Goal: Task Accomplishment & Management: Complete application form

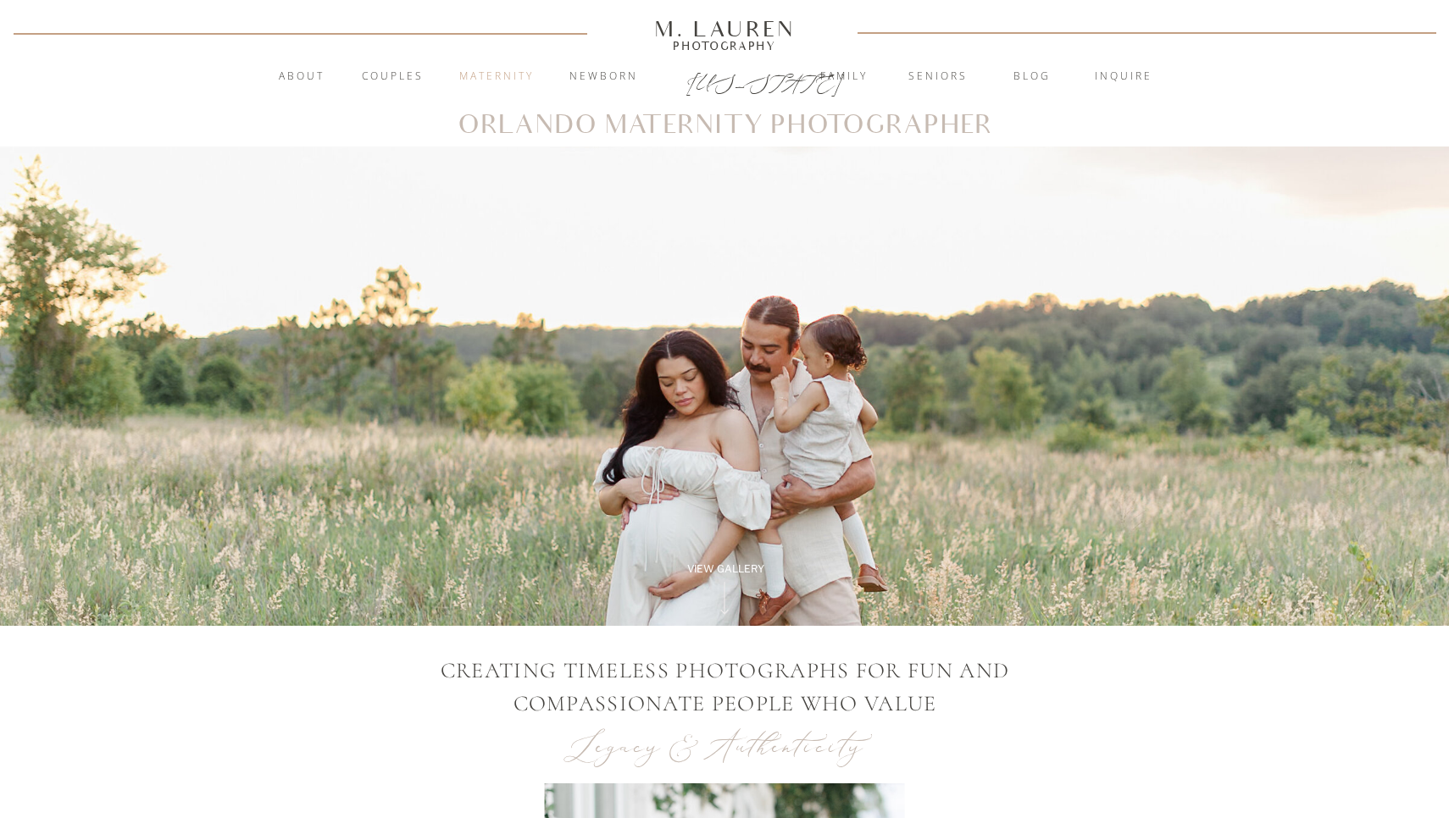
click at [467, 79] on nav "Maternity" at bounding box center [497, 77] width 92 height 17
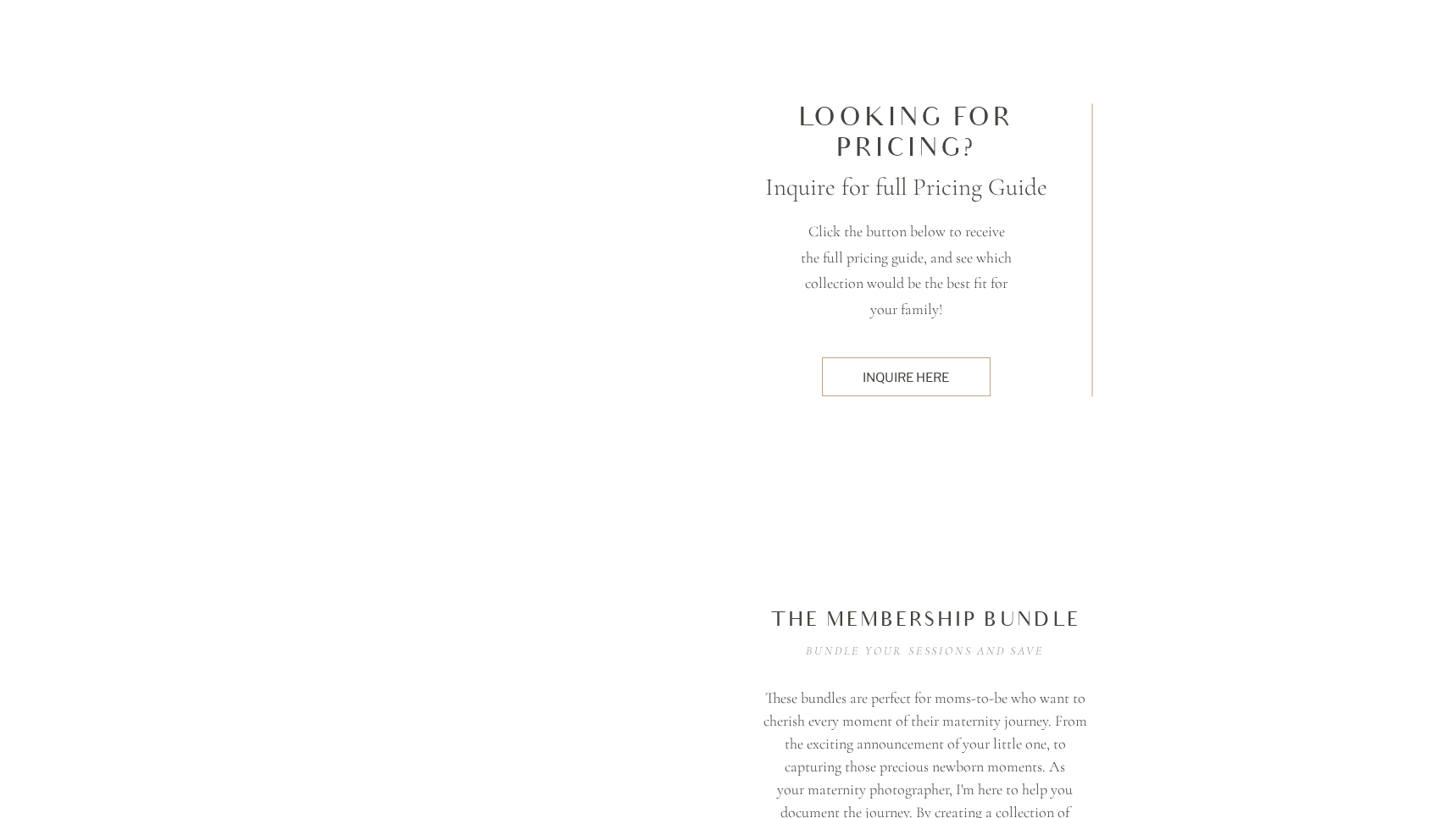
scroll to position [4477, 0]
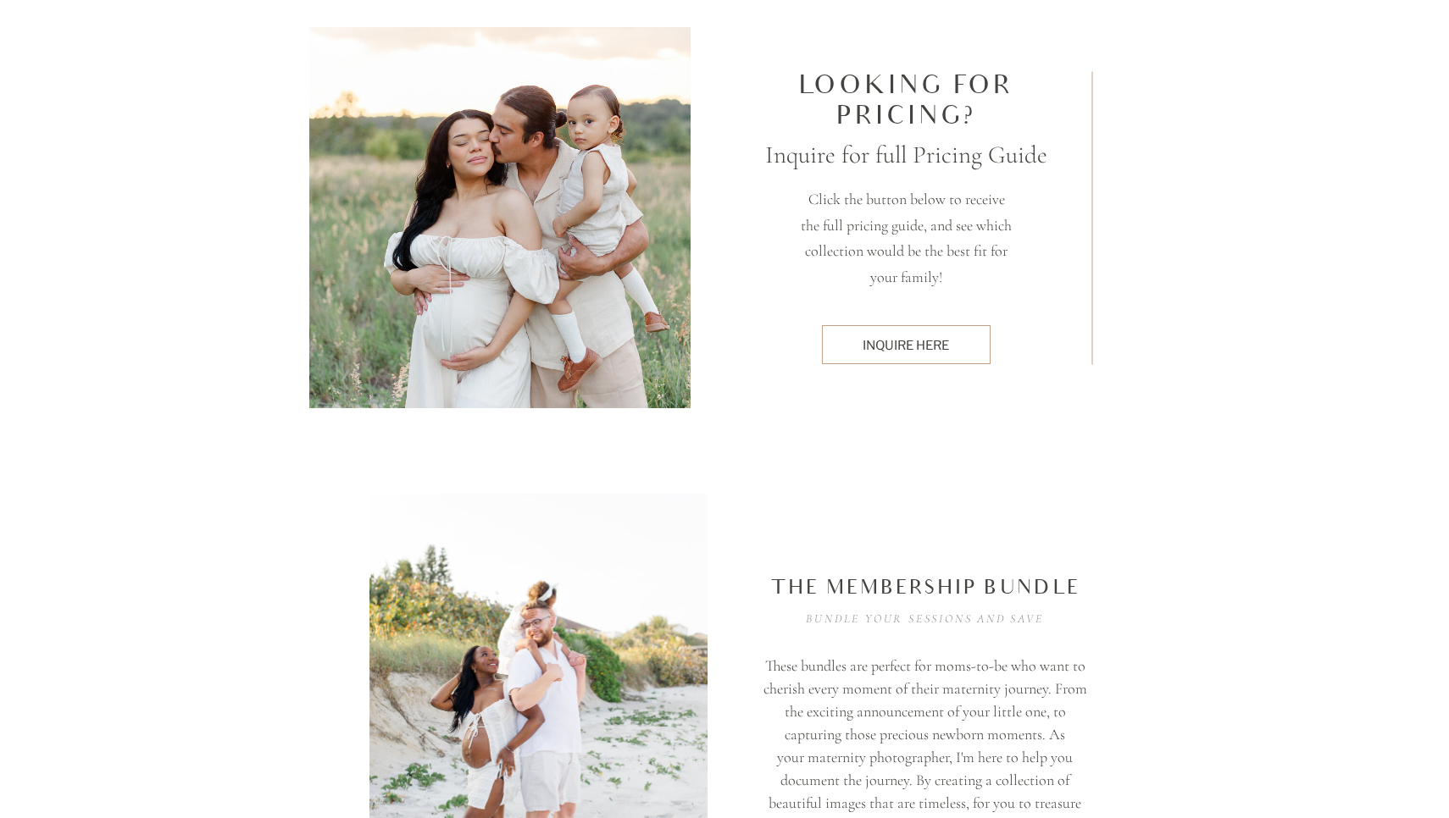
click at [943, 355] on div at bounding box center [906, 344] width 169 height 39
click at [902, 351] on div "inquire here" at bounding box center [905, 345] width 151 height 18
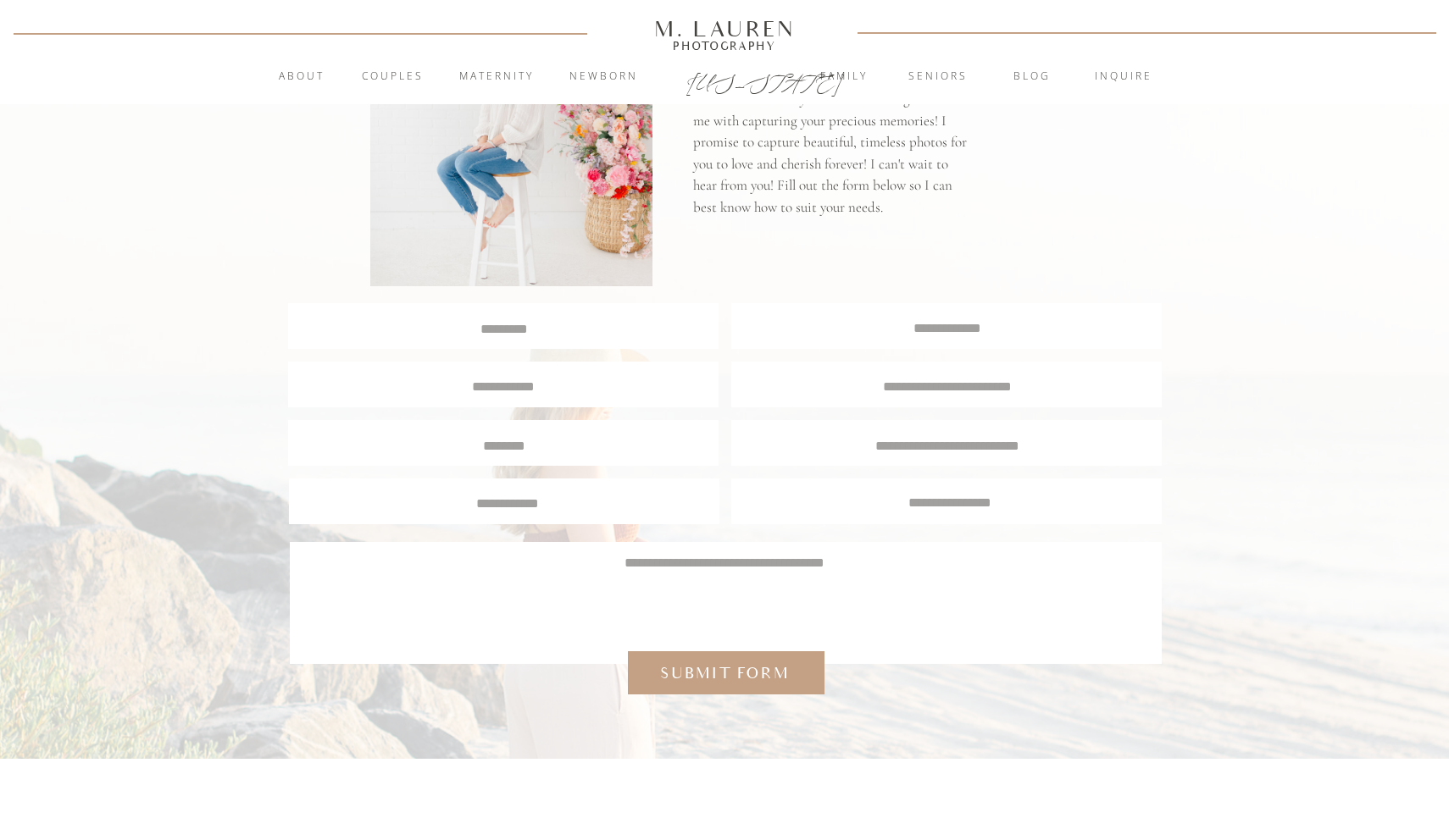
scroll to position [190, 0]
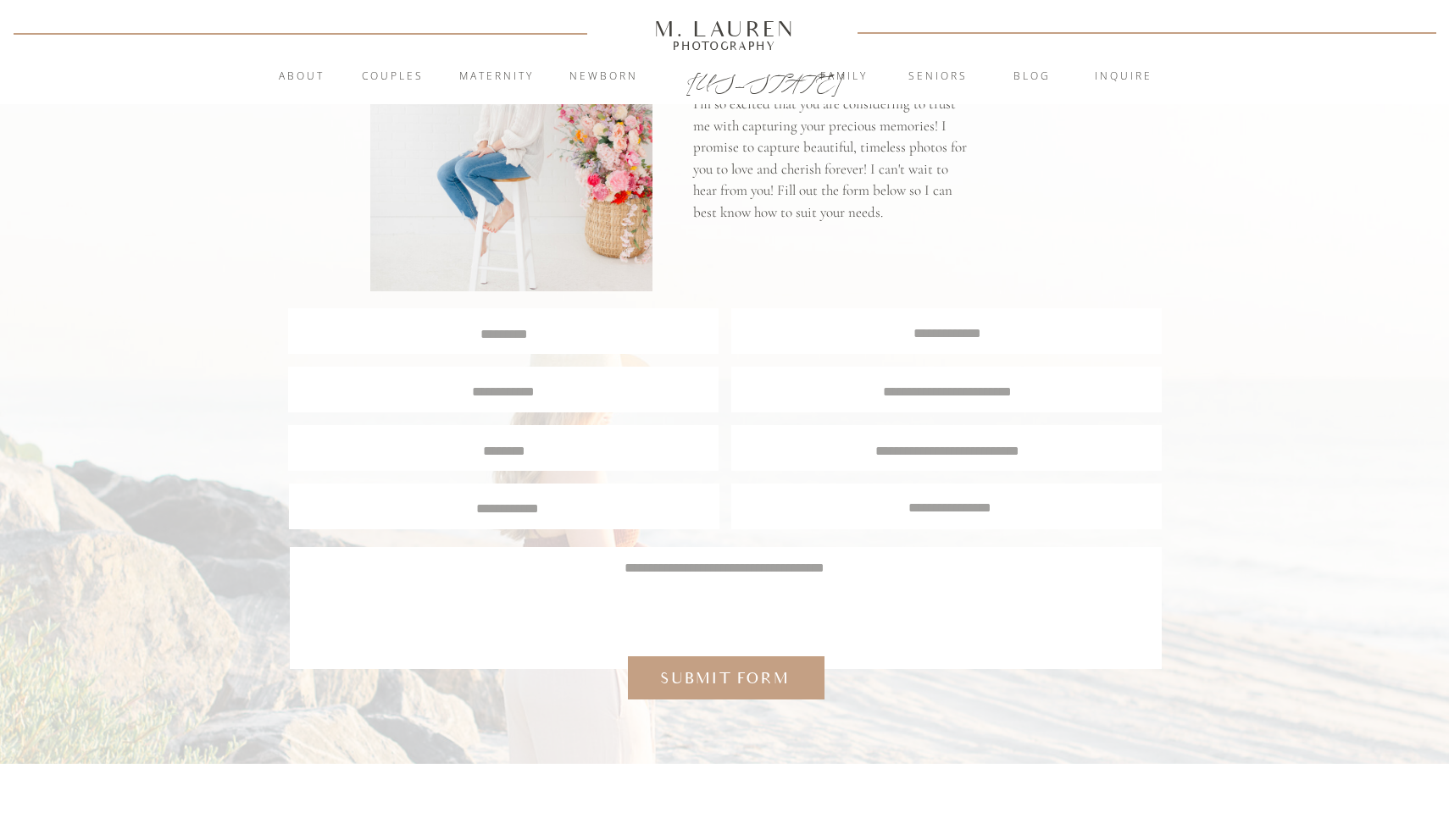
click at [636, 325] on textarea at bounding box center [504, 333] width 428 height 16
type textarea "**********"
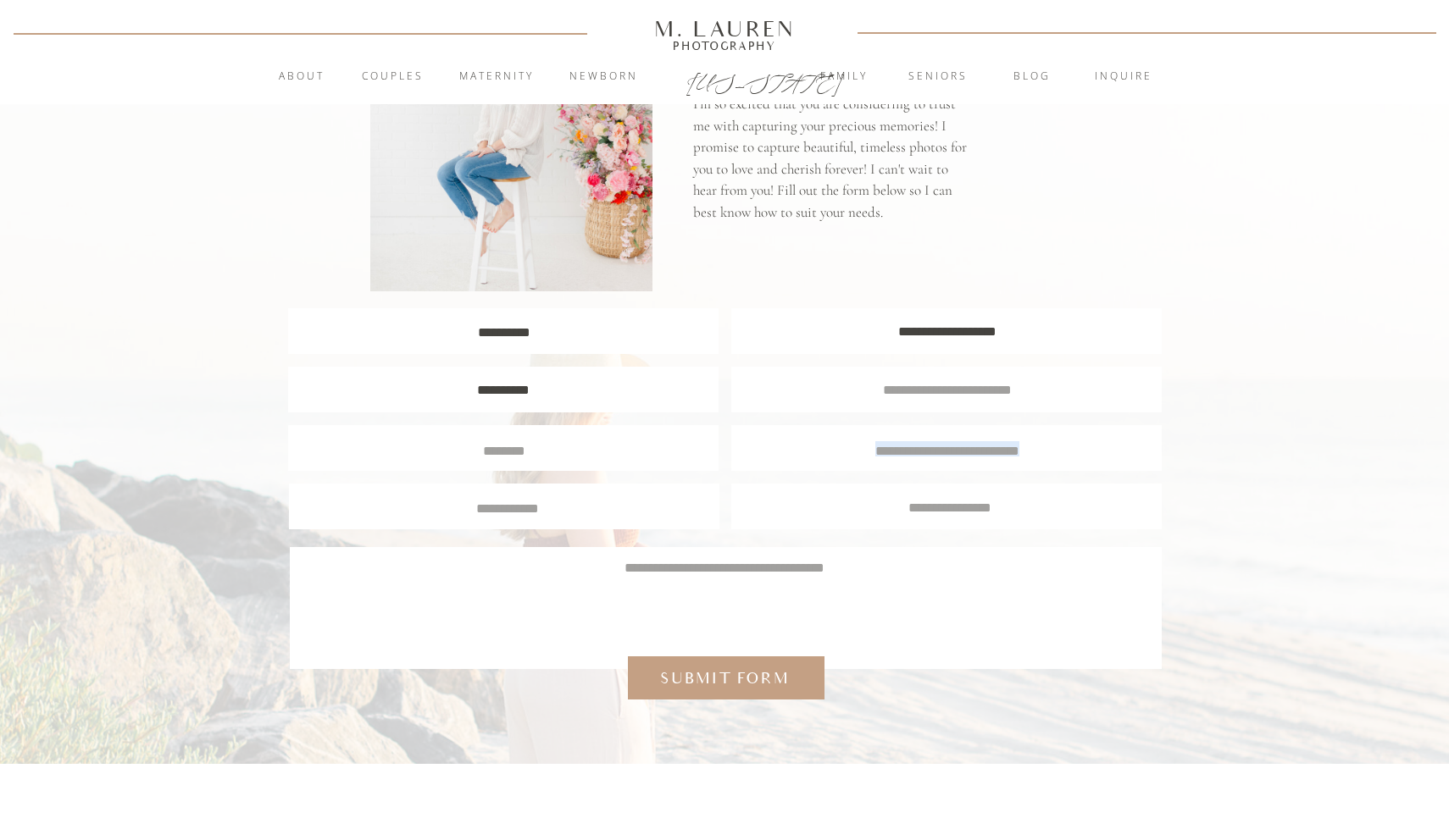
click at [705, 444] on div "**********" at bounding box center [724, 339] width 1017 height 850
click at [685, 518] on div at bounding box center [504, 507] width 430 height 46
click at [707, 583] on textarea at bounding box center [724, 598] width 822 height 81
type textarea "**********"
click at [718, 681] on div "Submit form" at bounding box center [724, 679] width 145 height 22
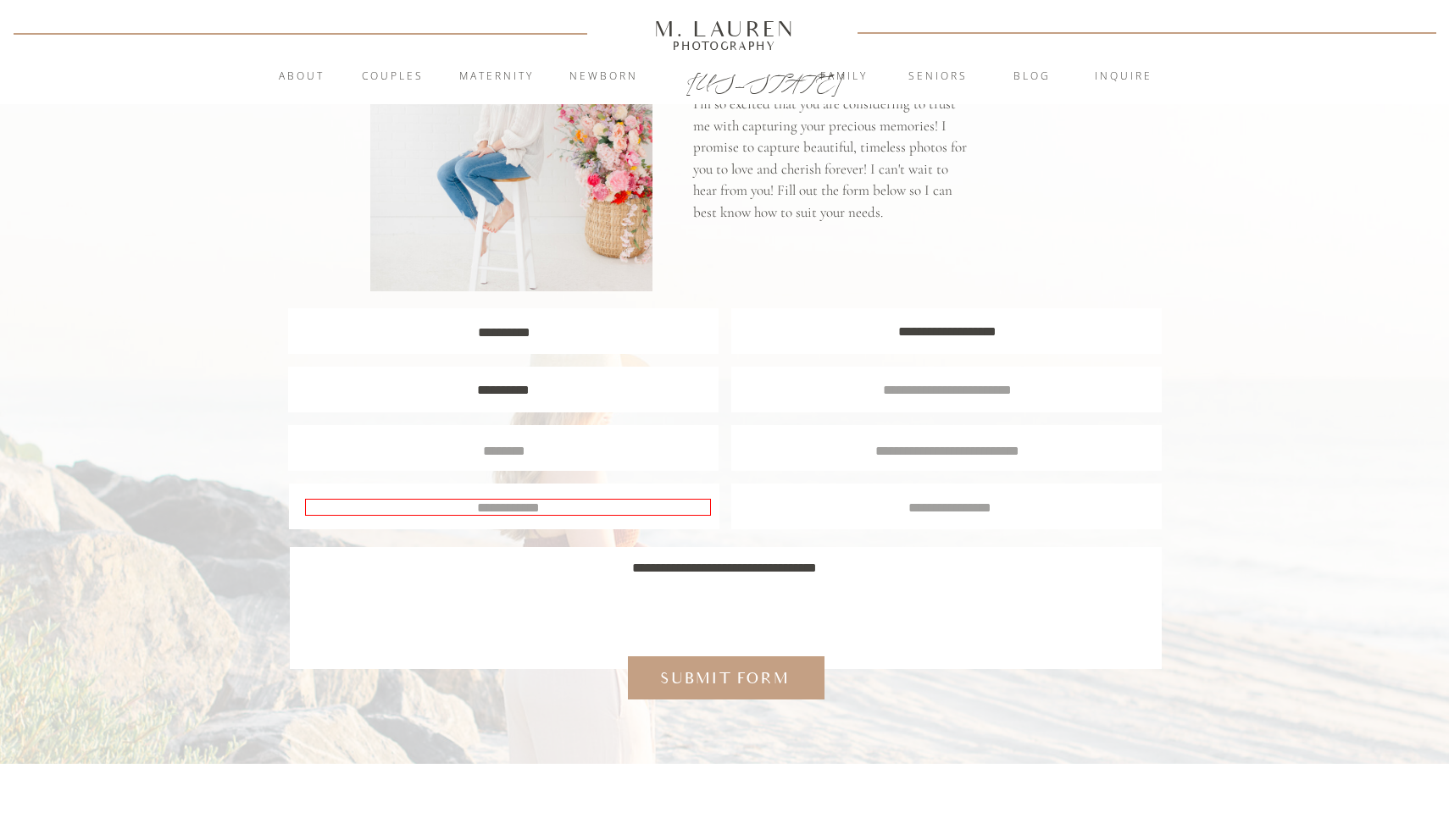
click at [601, 508] on textarea at bounding box center [508, 507] width 406 height 17
type textarea "*********"
click at [676, 691] on div at bounding box center [726, 678] width 197 height 43
click at [701, 674] on div "Submit form" at bounding box center [724, 679] width 145 height 22
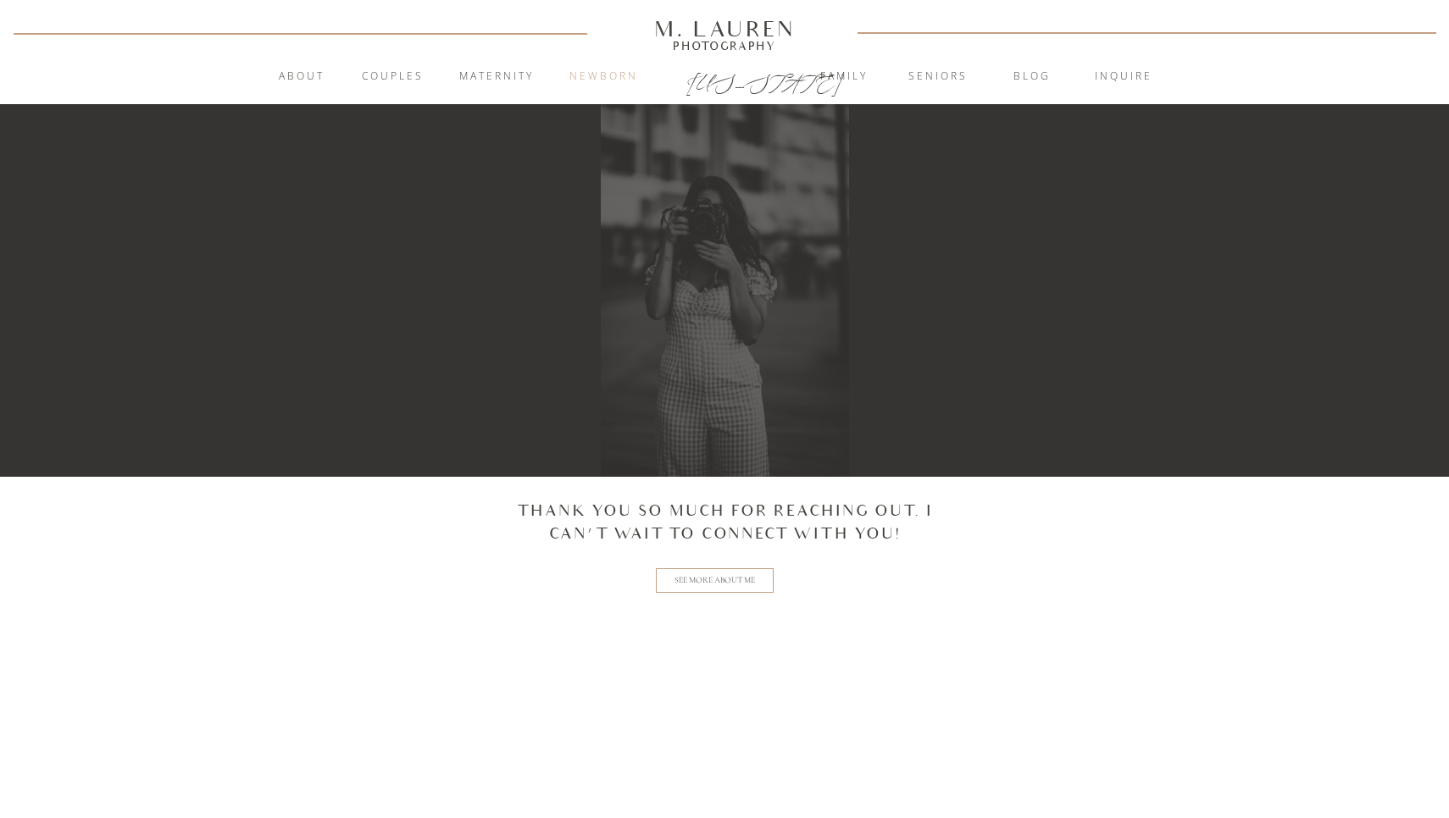
click at [583, 72] on nav "Newborn" at bounding box center [604, 77] width 92 height 17
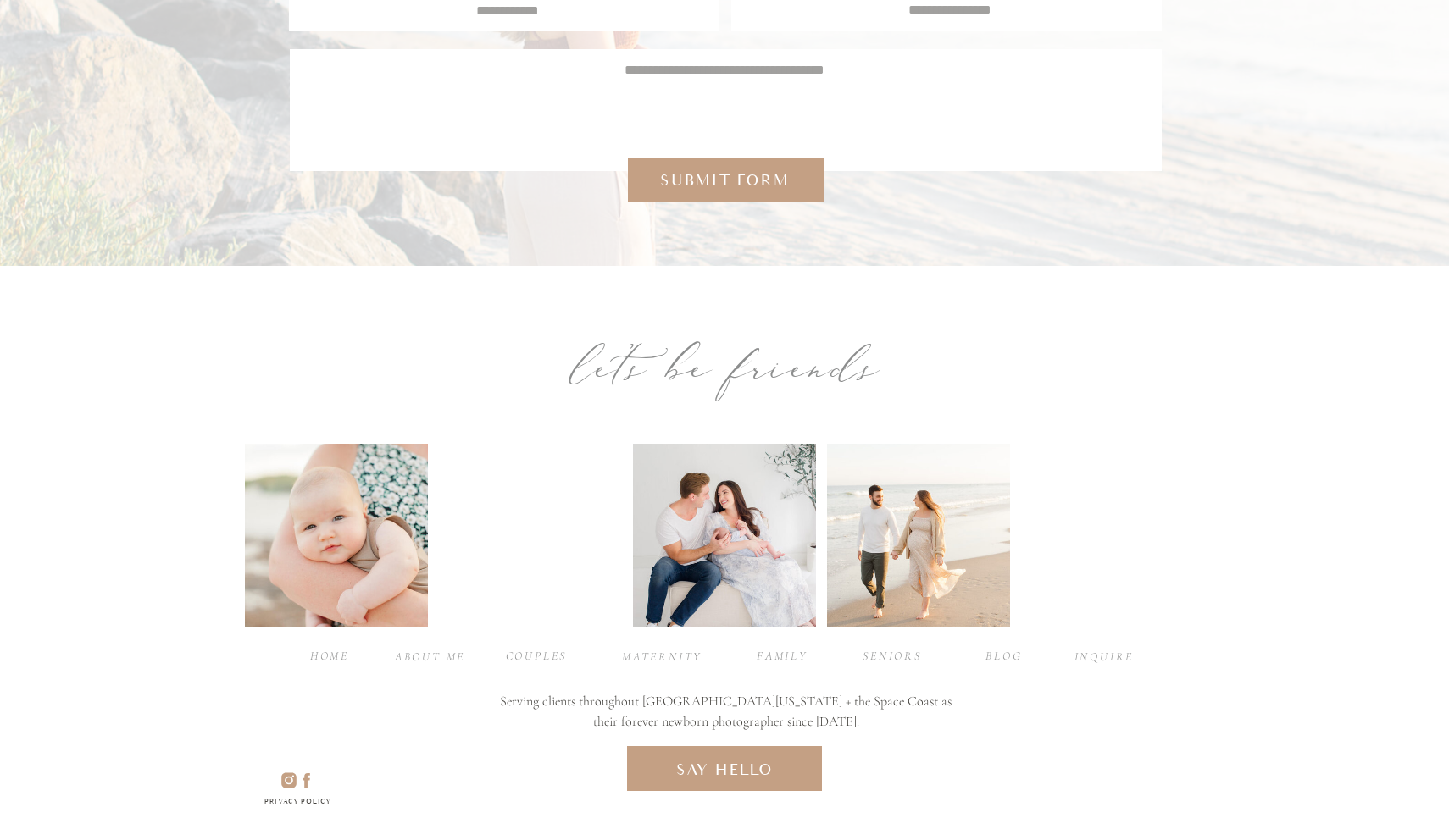
scroll to position [8883, 0]
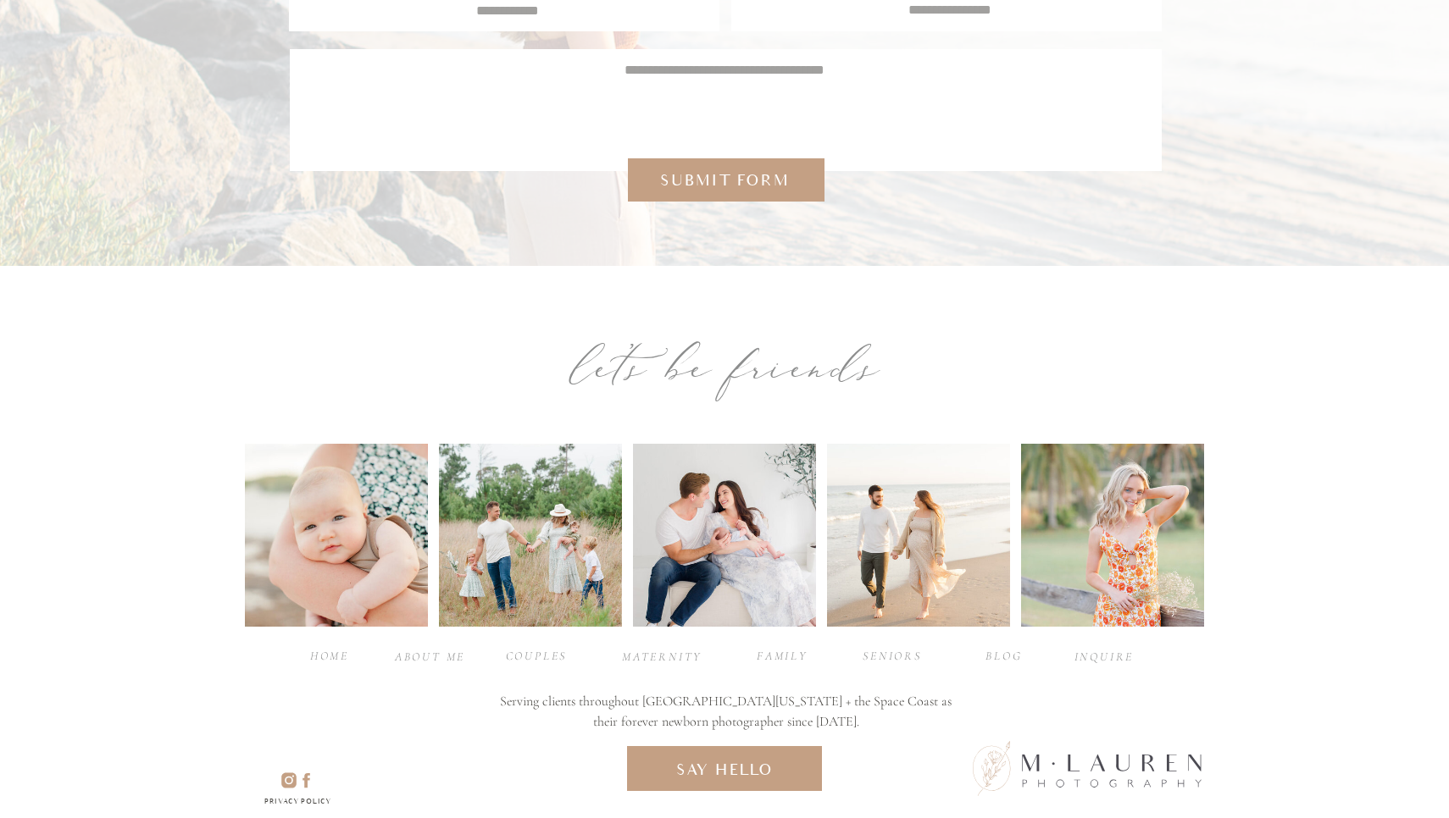
click at [914, 519] on div at bounding box center [918, 535] width 183 height 183
click at [642, 655] on div "maternity" at bounding box center [660, 656] width 76 height 16
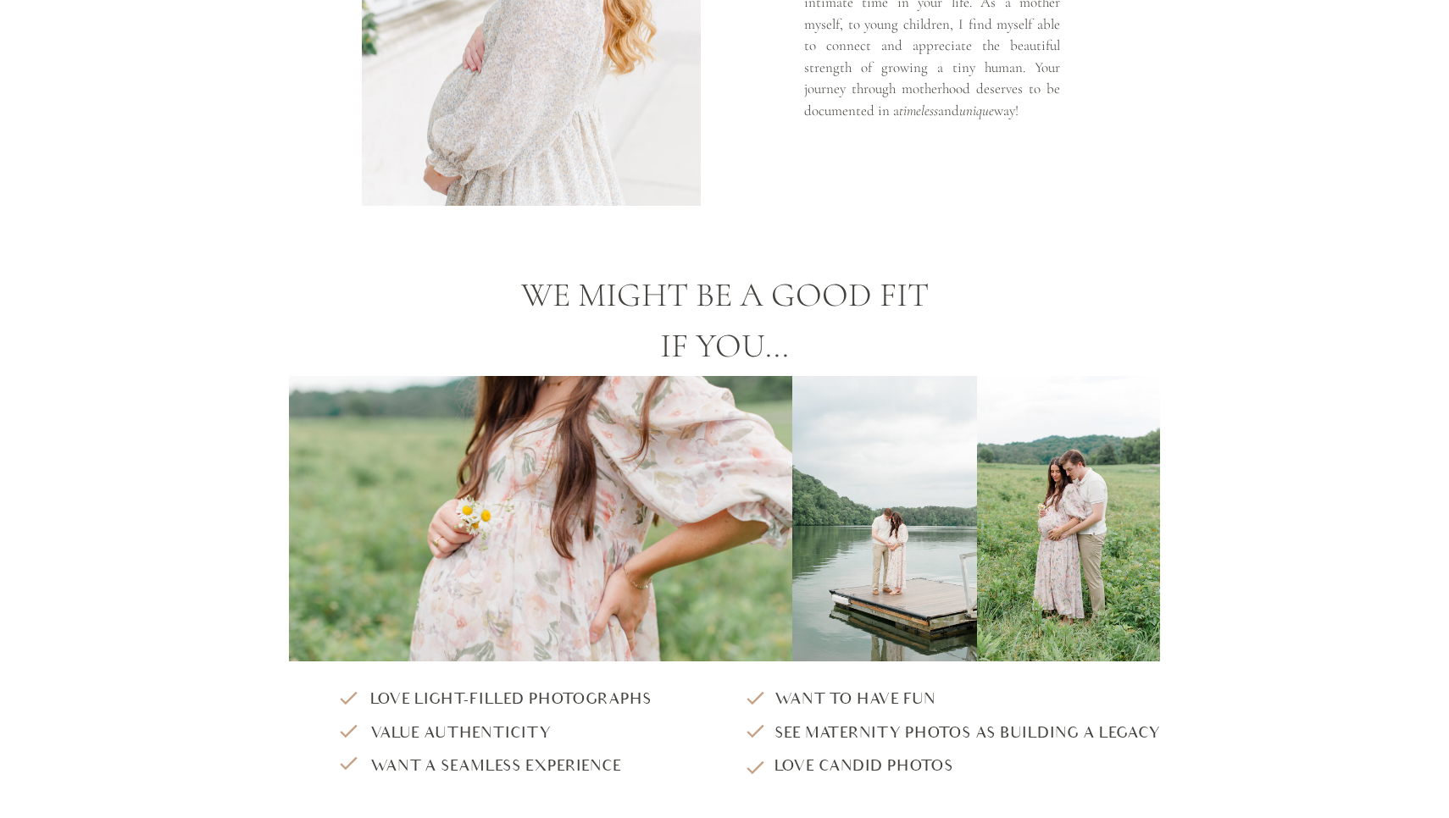
scroll to position [1443, 0]
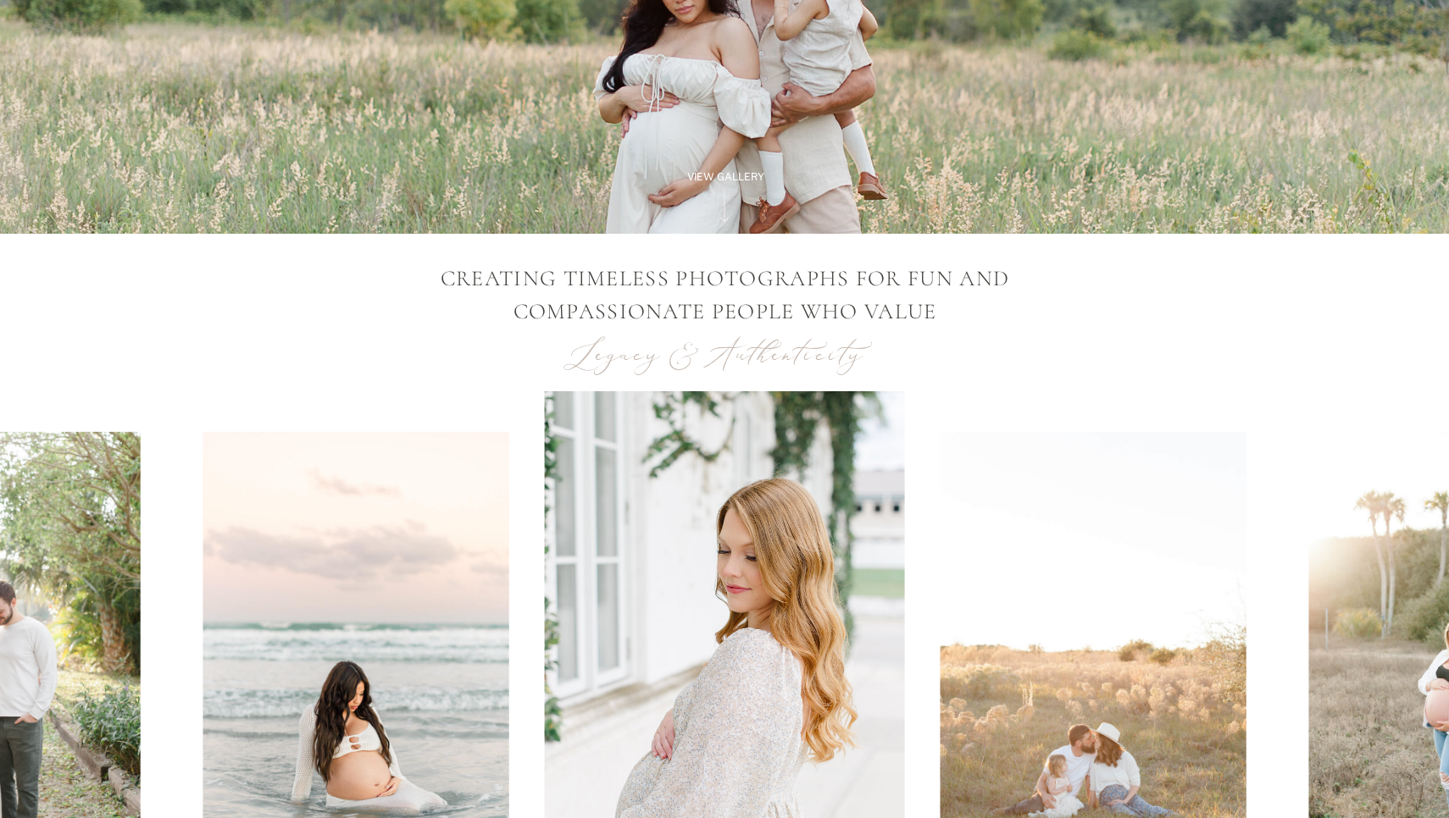
scroll to position [819, 0]
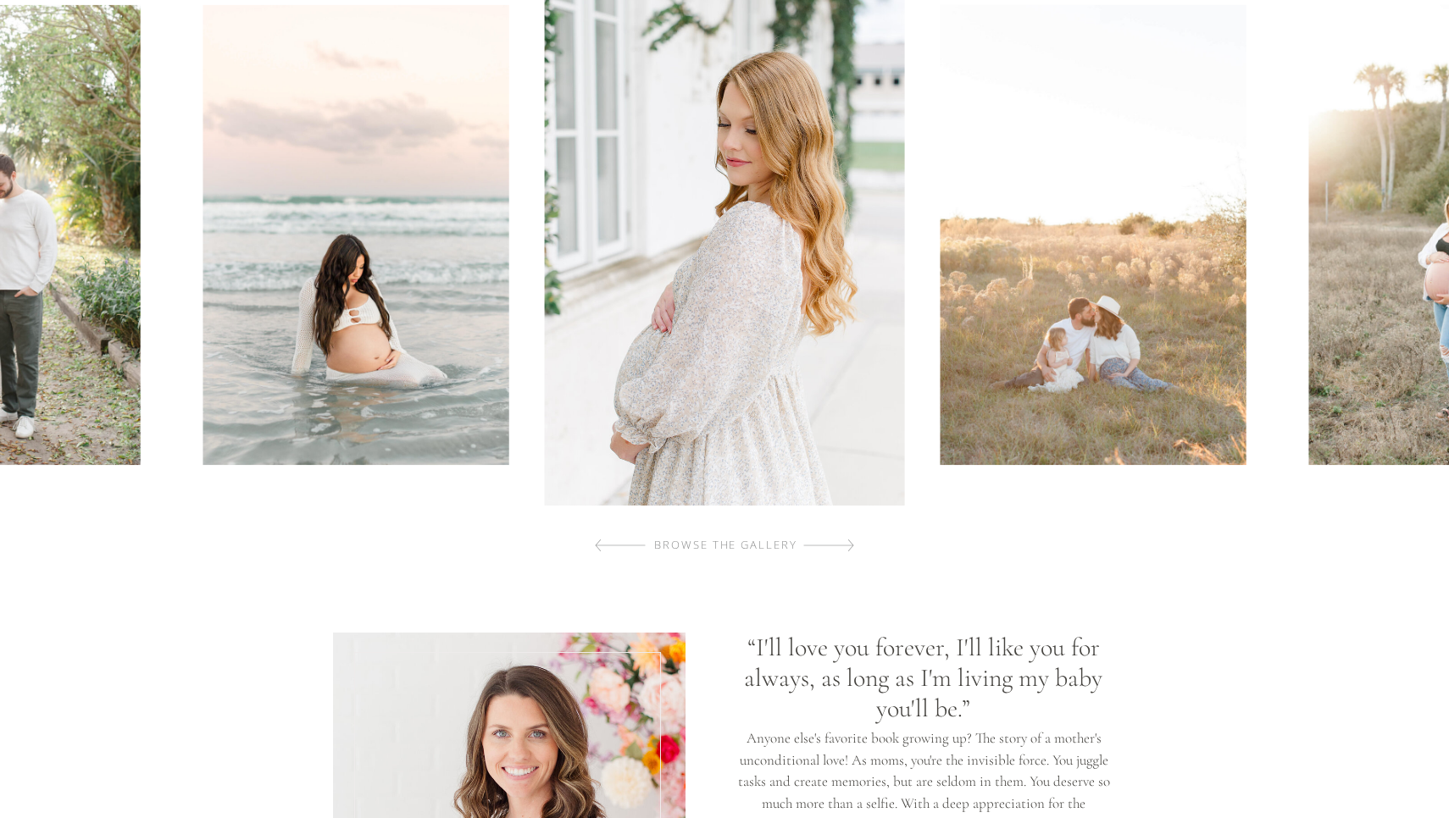
click at [494, 347] on img at bounding box center [356, 235] width 306 height 460
click at [599, 562] on div at bounding box center [620, 546] width 51 height 34
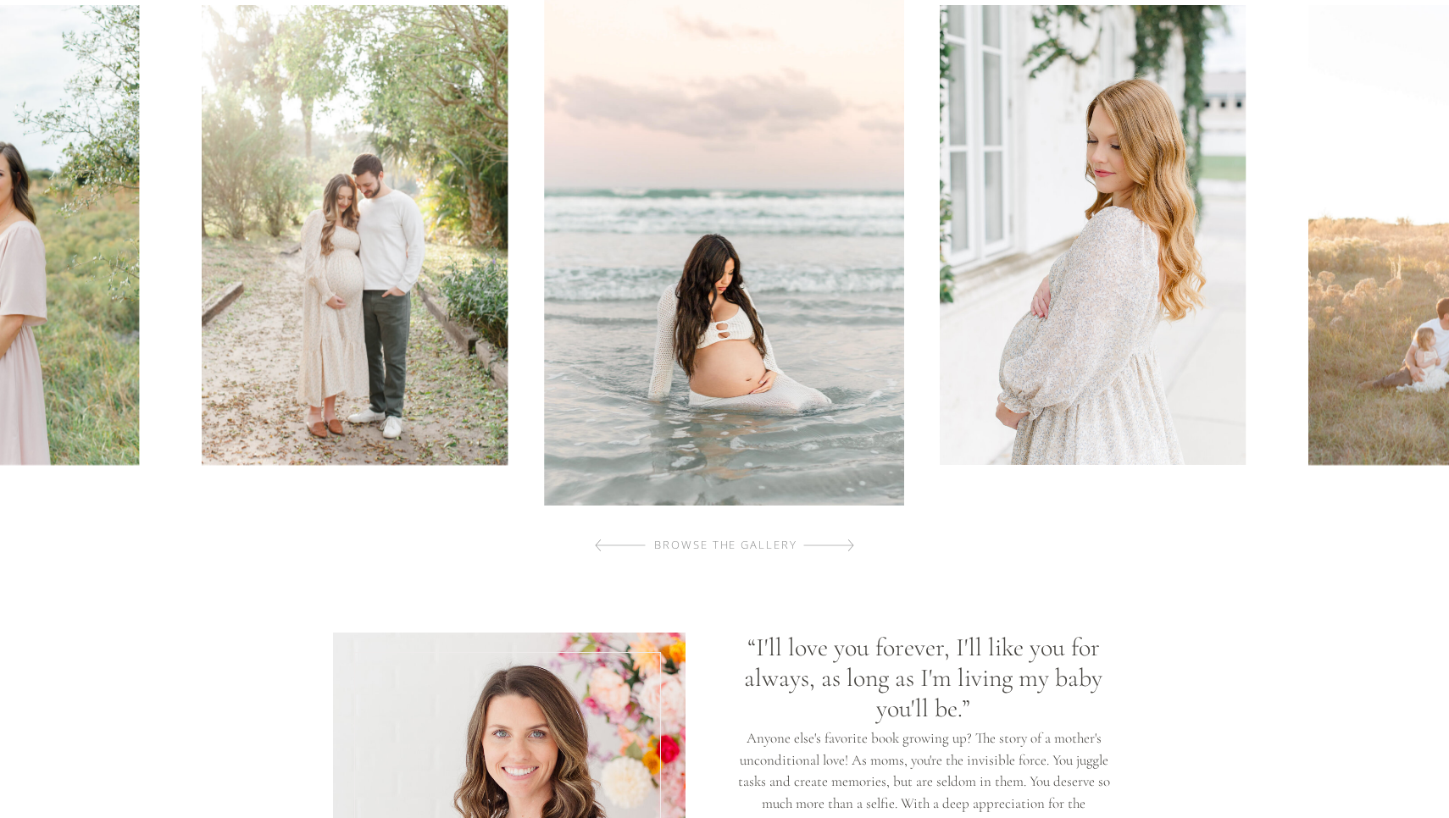
click at [646, 546] on div "browse the gallery" at bounding box center [725, 545] width 203 height 17
click at [669, 544] on div "browse the gallery" at bounding box center [725, 545] width 203 height 17
click at [641, 549] on div "browse the gallery" at bounding box center [725, 545] width 203 height 17
click at [596, 541] on div at bounding box center [620, 546] width 51 height 34
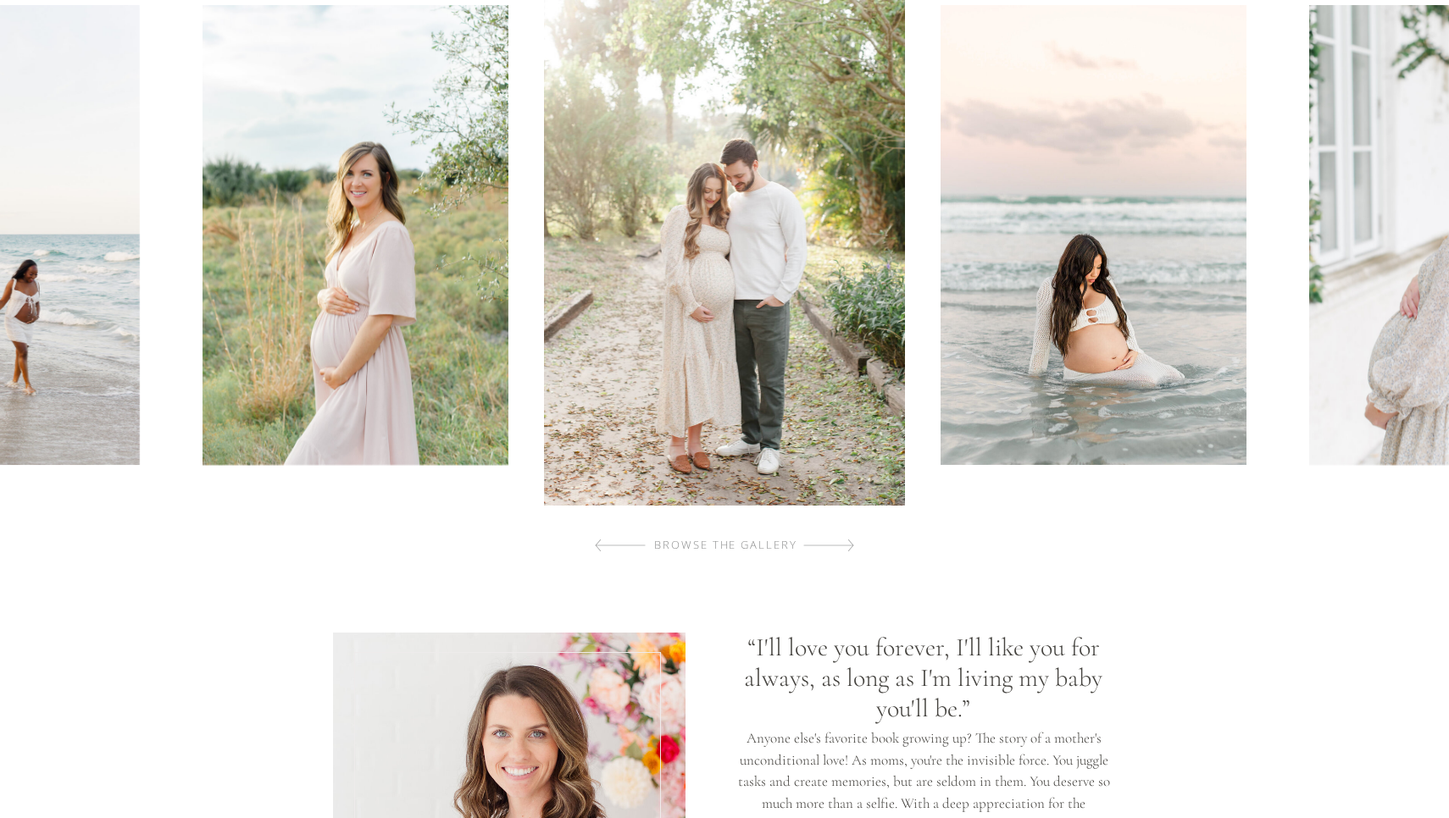
click at [596, 541] on div at bounding box center [620, 546] width 51 height 34
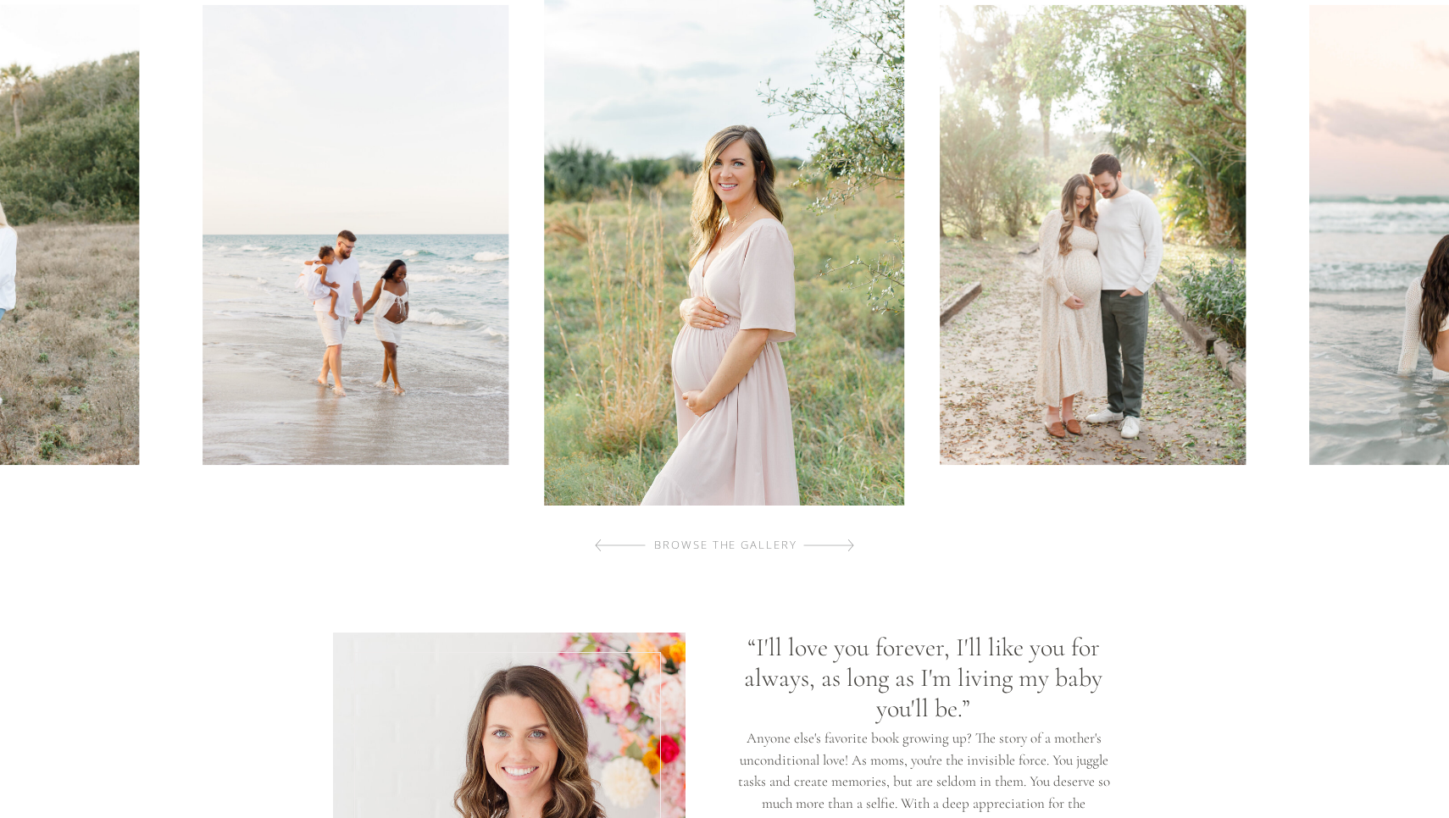
click at [596, 541] on div at bounding box center [620, 546] width 51 height 34
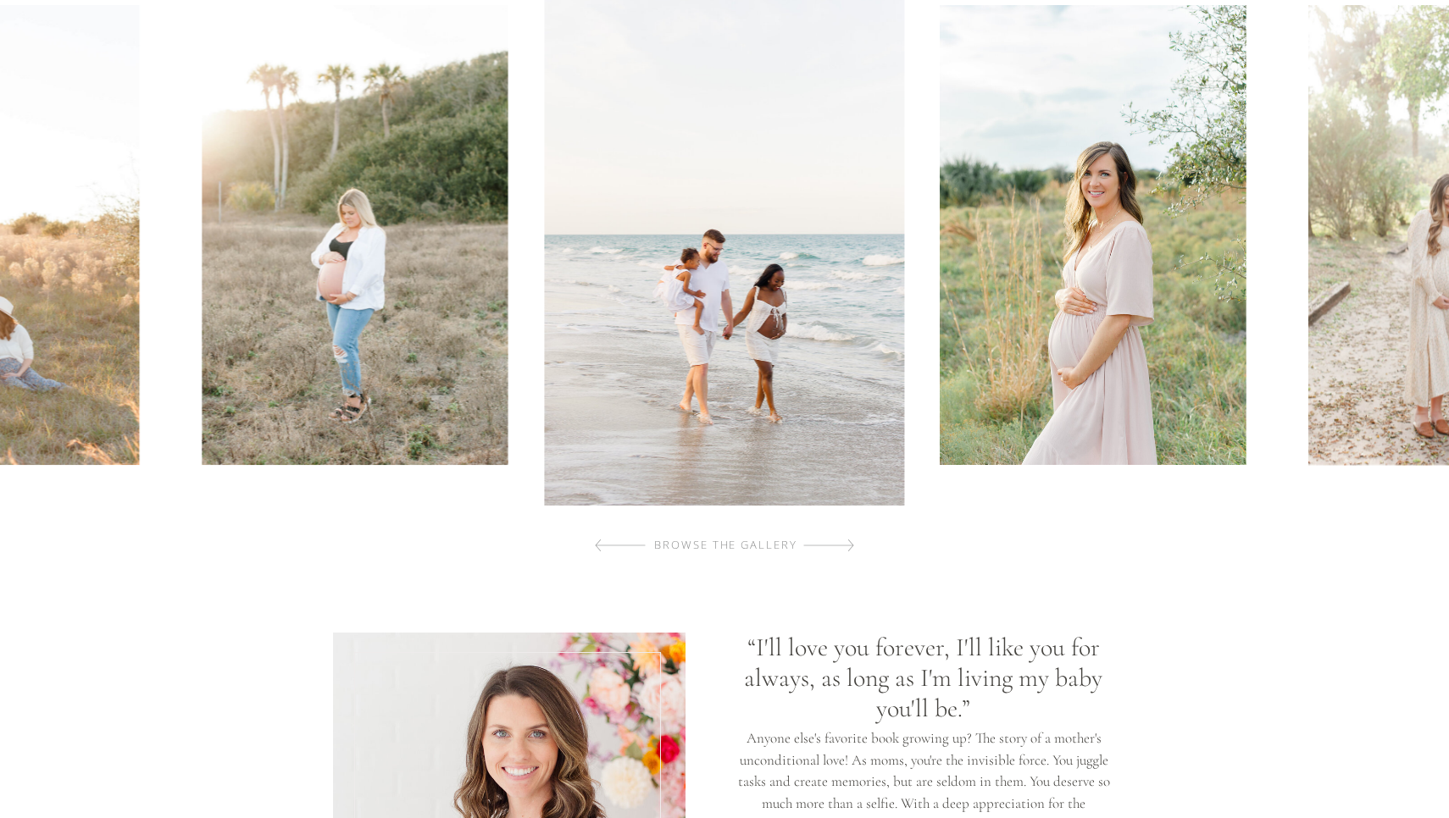
click at [596, 541] on div at bounding box center [620, 546] width 51 height 34
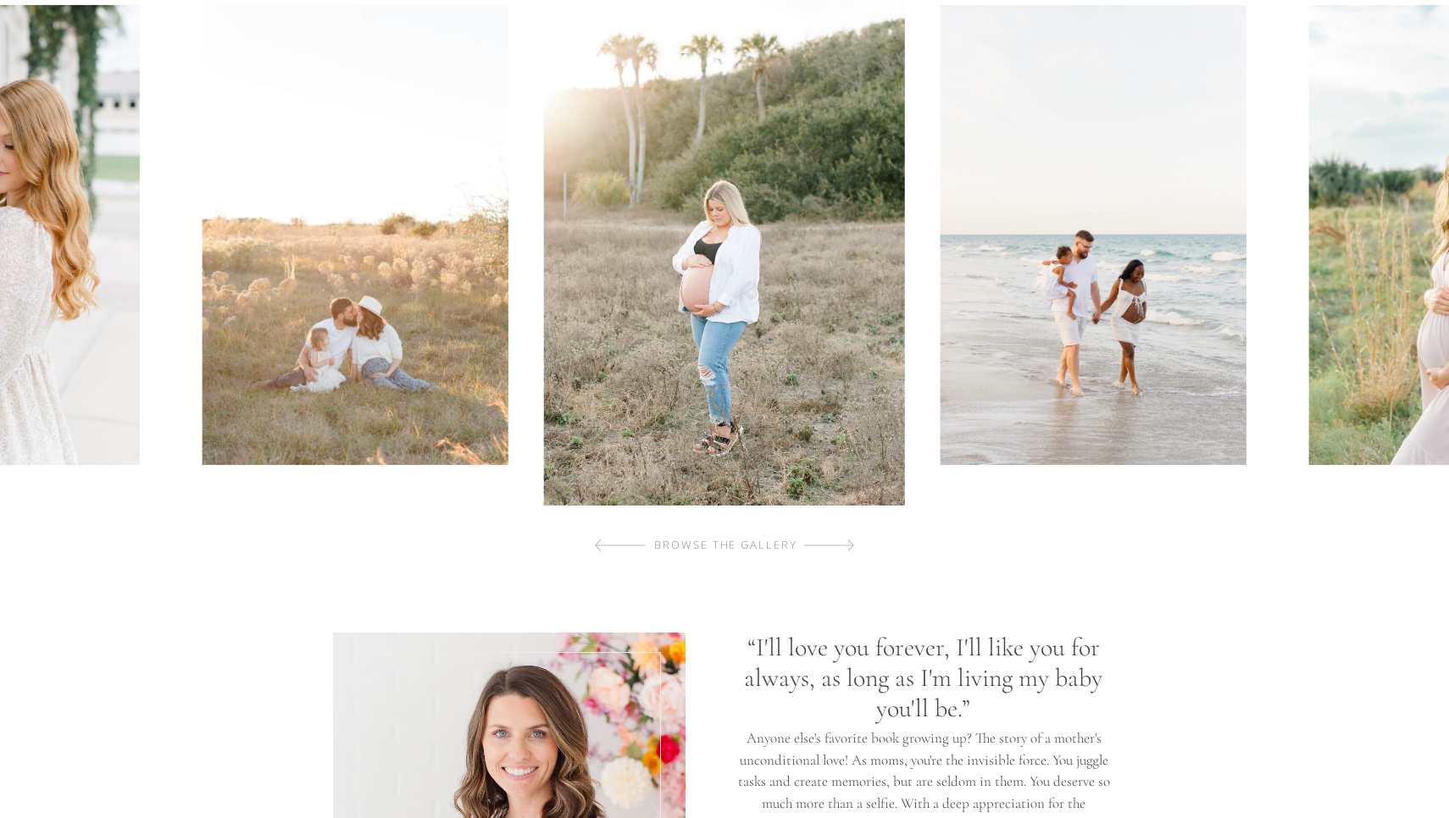
click at [596, 541] on div at bounding box center [620, 546] width 51 height 34
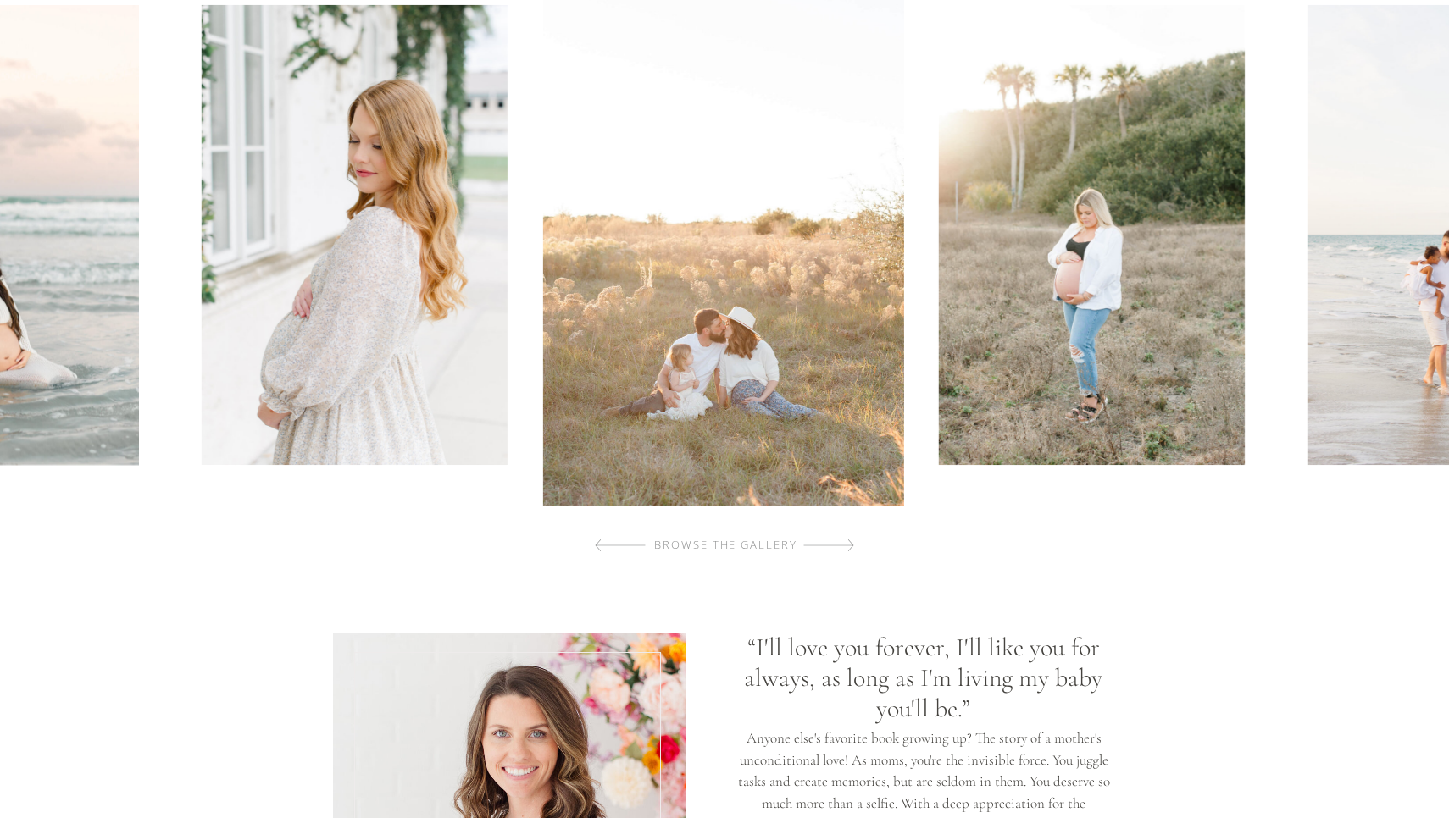
click at [596, 541] on div at bounding box center [620, 546] width 51 height 34
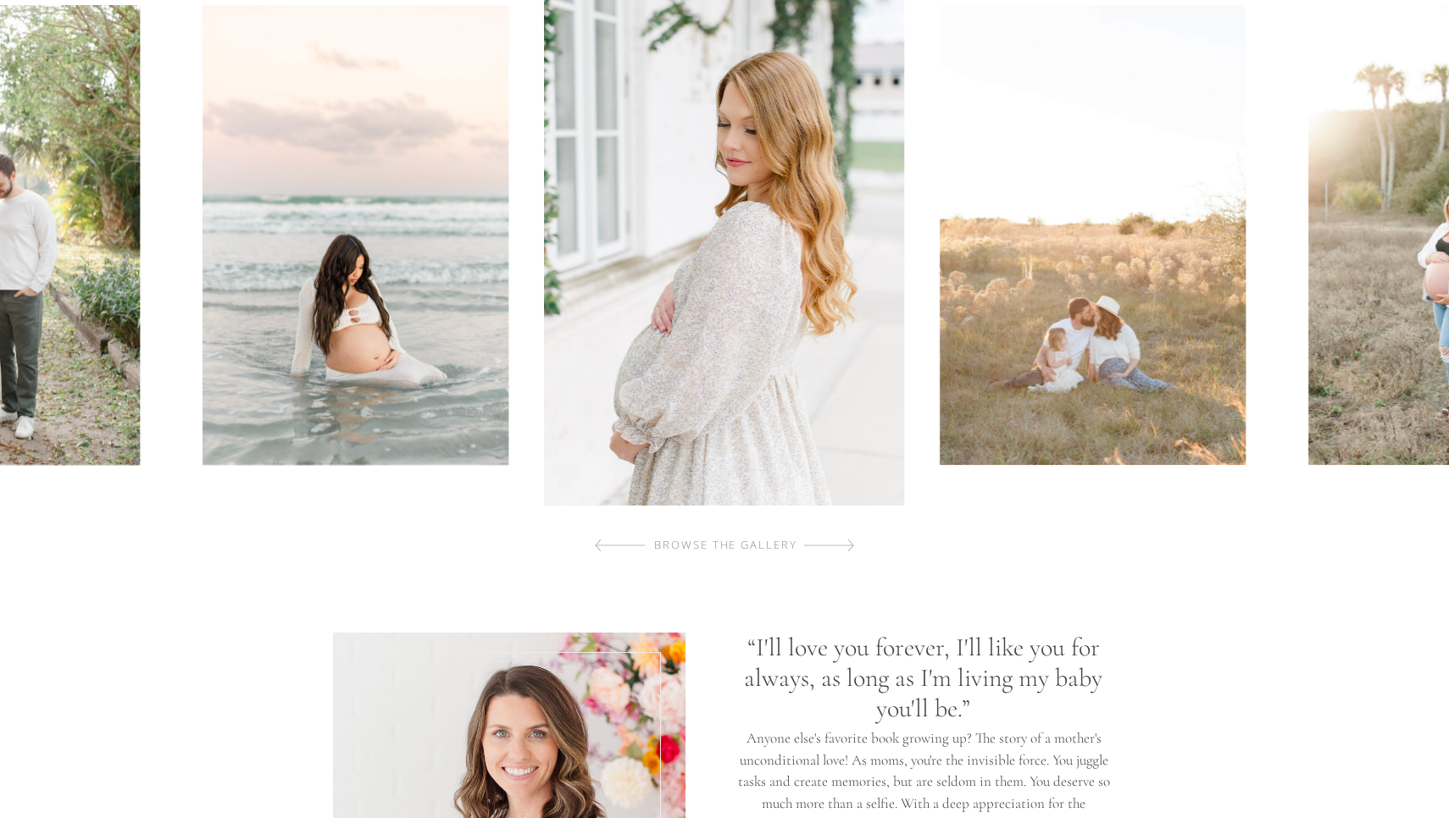
click at [596, 541] on div at bounding box center [620, 546] width 51 height 34
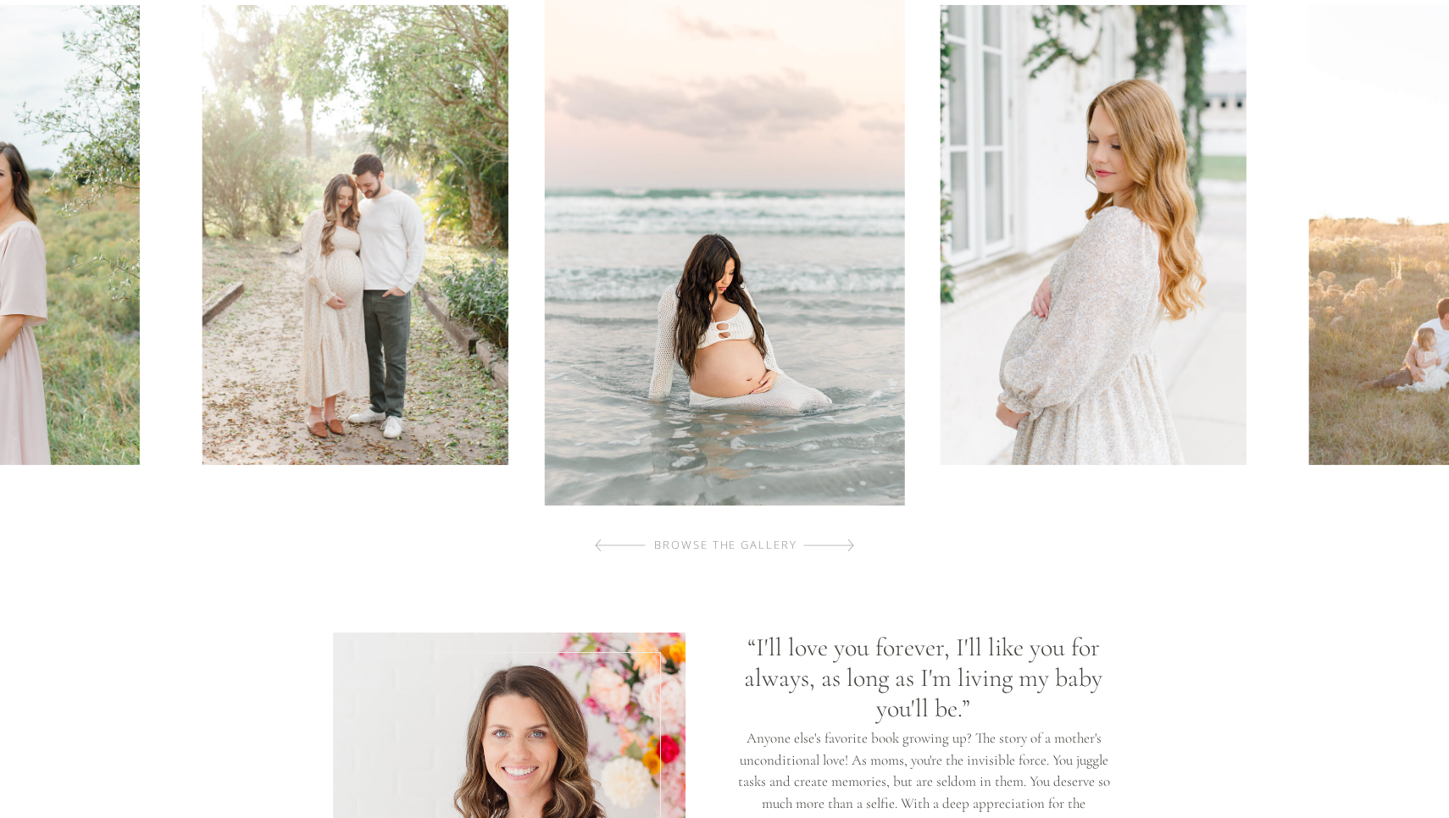
click at [715, 343] on img at bounding box center [724, 234] width 360 height 541
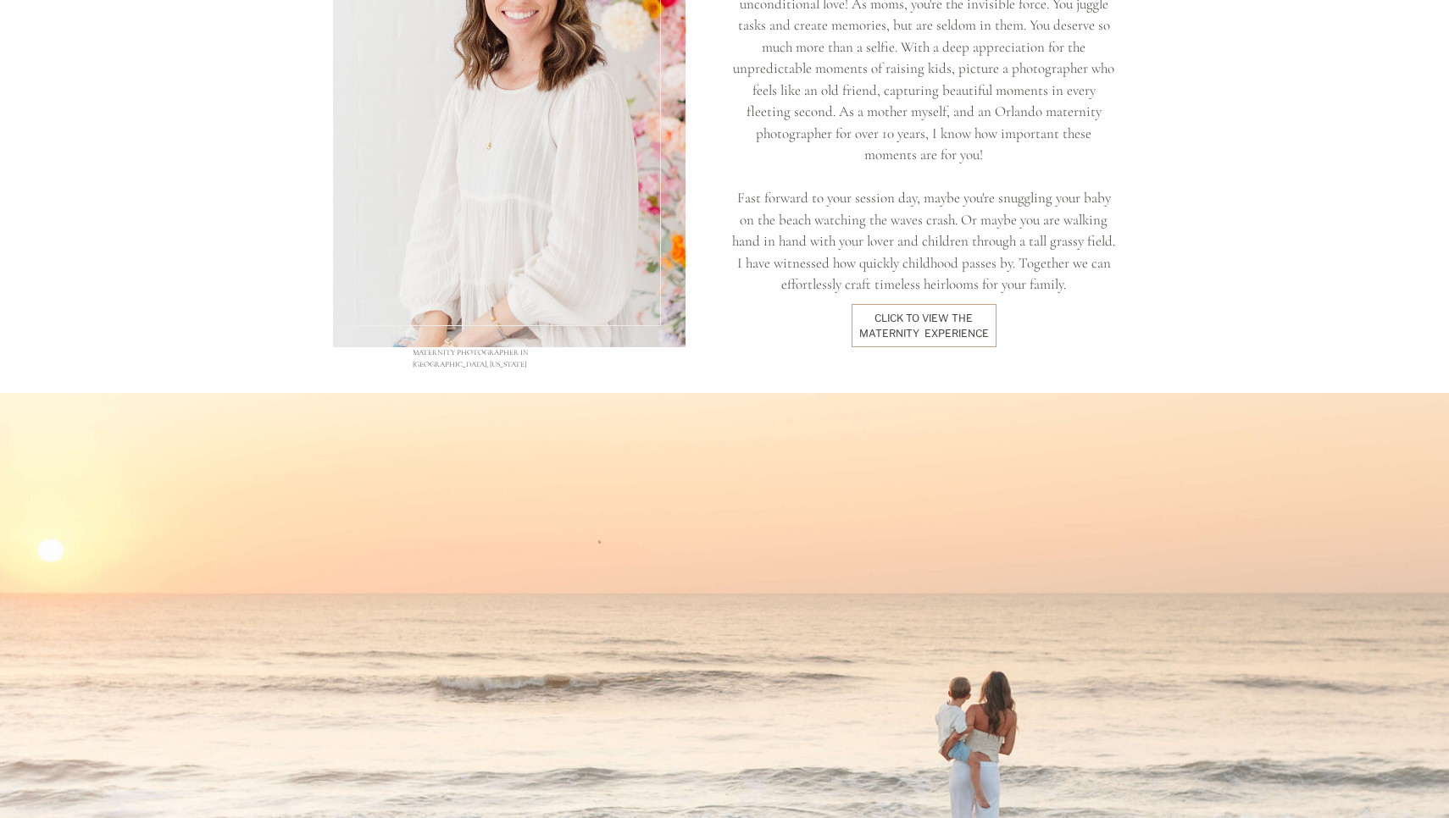
scroll to position [1271, 0]
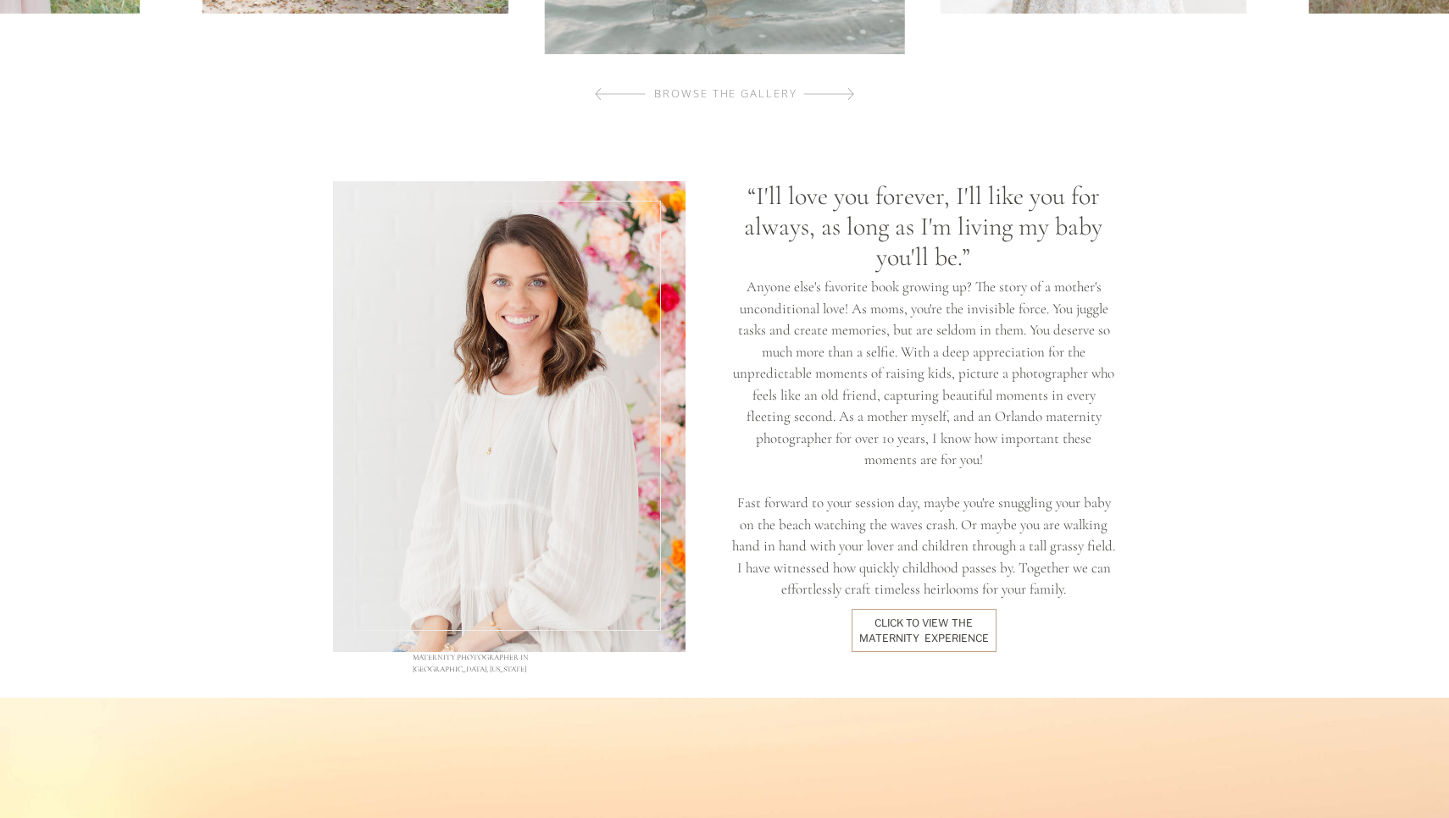
click at [915, 634] on div "click to view the maternity experience" at bounding box center [923, 631] width 142 height 31
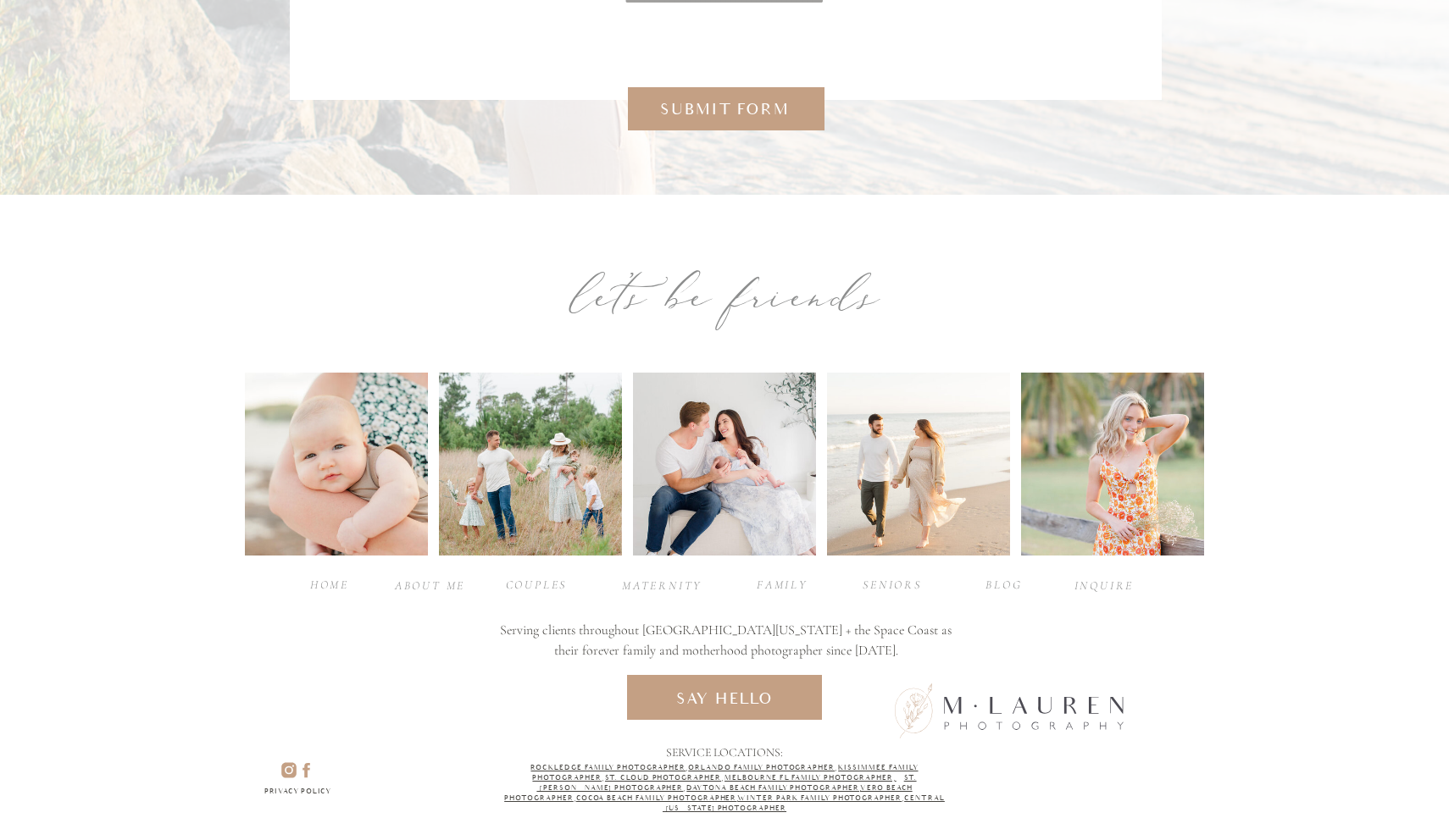
scroll to position [8283, 0]
click at [287, 768] on icon at bounding box center [288, 770] width 25 height 19
